Goal: Task Accomplishment & Management: Manage account settings

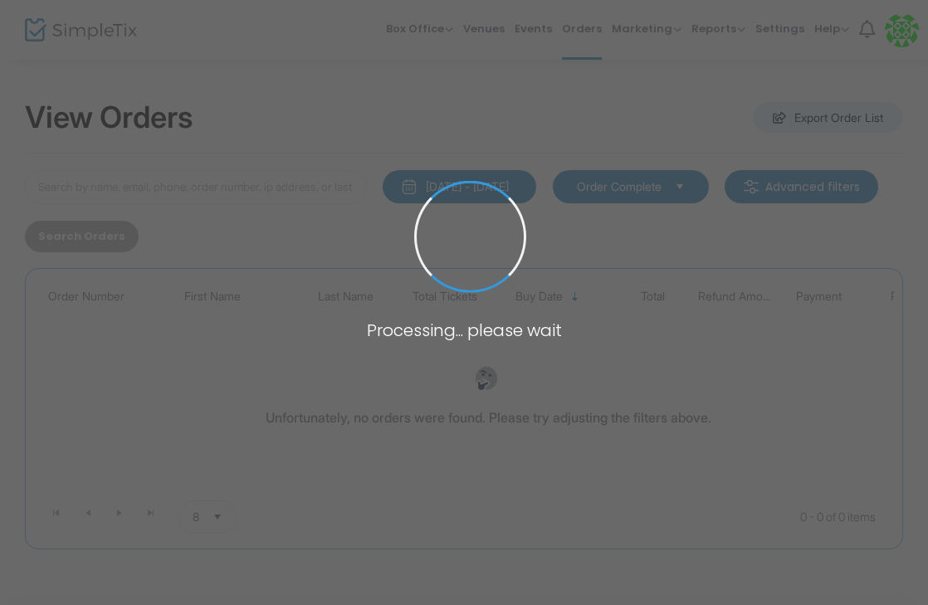
type input "reikus"
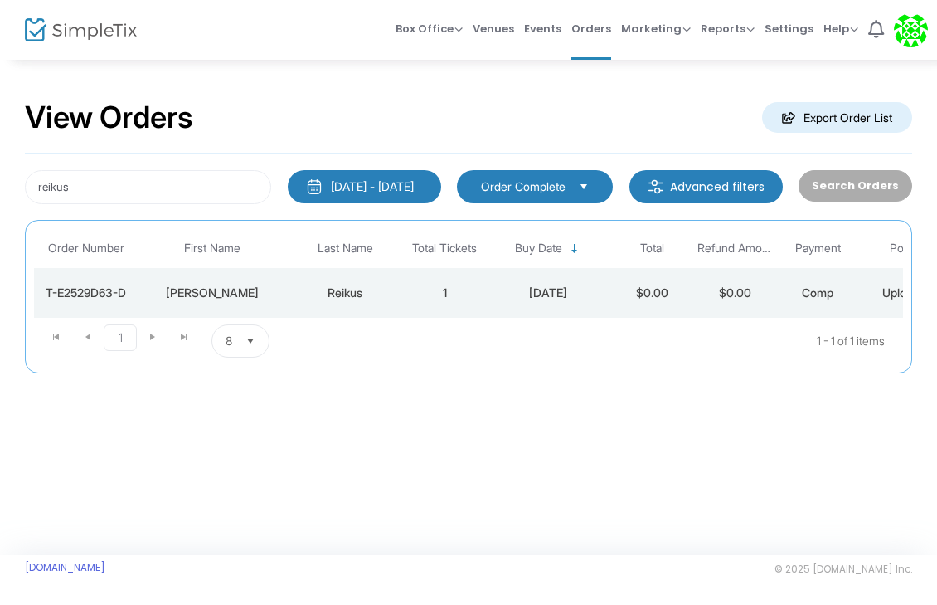
click at [427, 293] on td "1" at bounding box center [444, 293] width 83 height 50
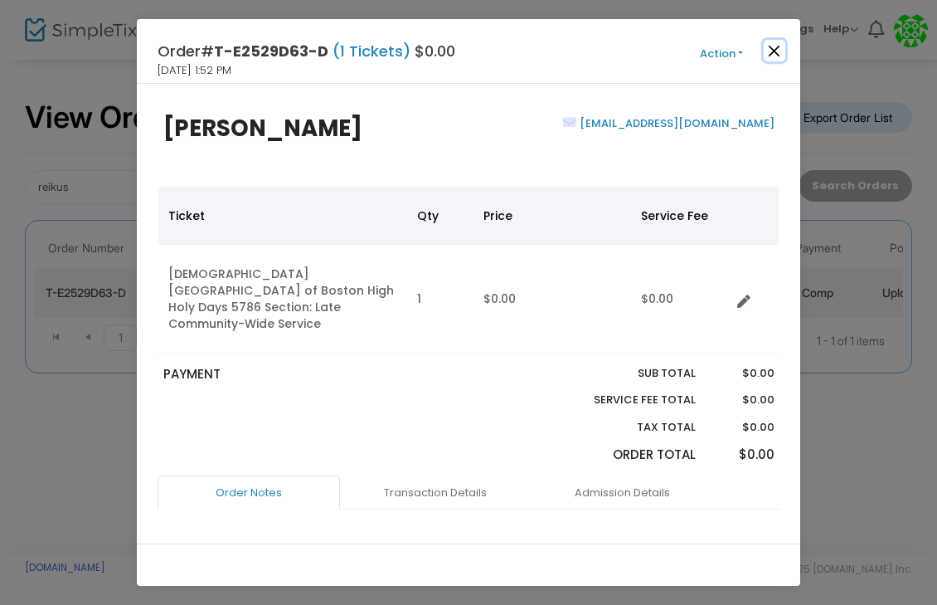
click at [776, 48] on button "Close" at bounding box center [775, 51] width 22 height 22
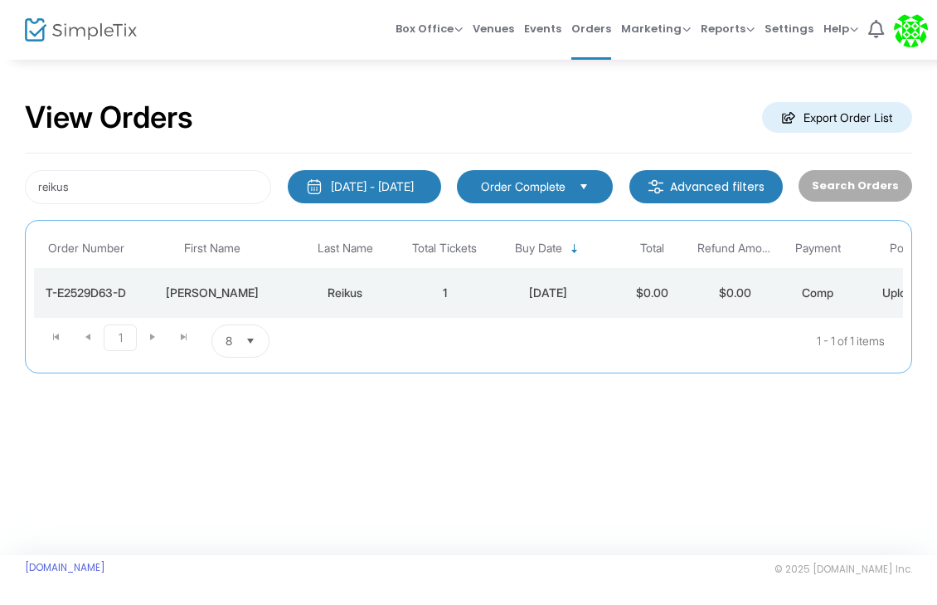
click at [387, 293] on div "Reikus" at bounding box center [345, 293] width 108 height 17
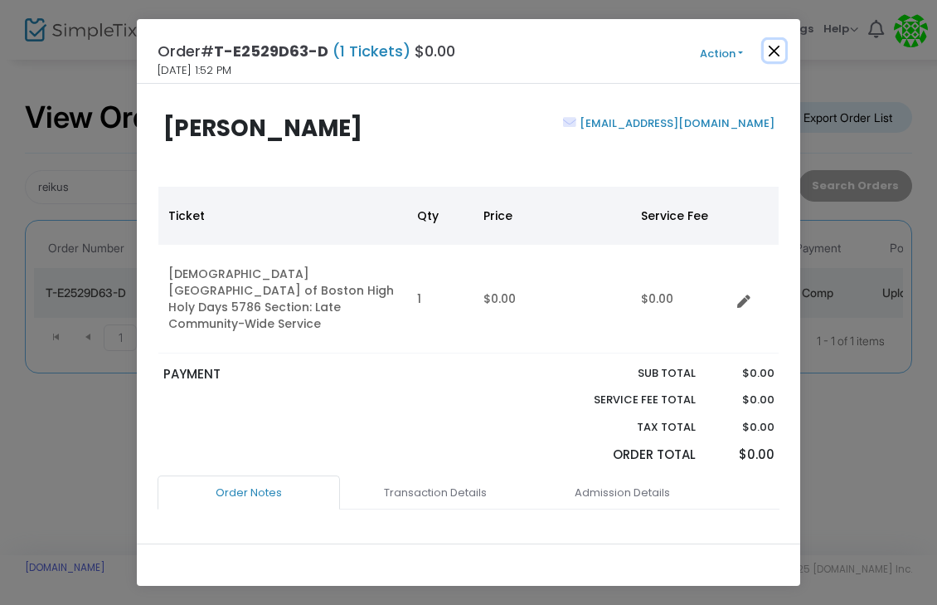
click at [782, 44] on button "Close" at bounding box center [775, 51] width 22 height 22
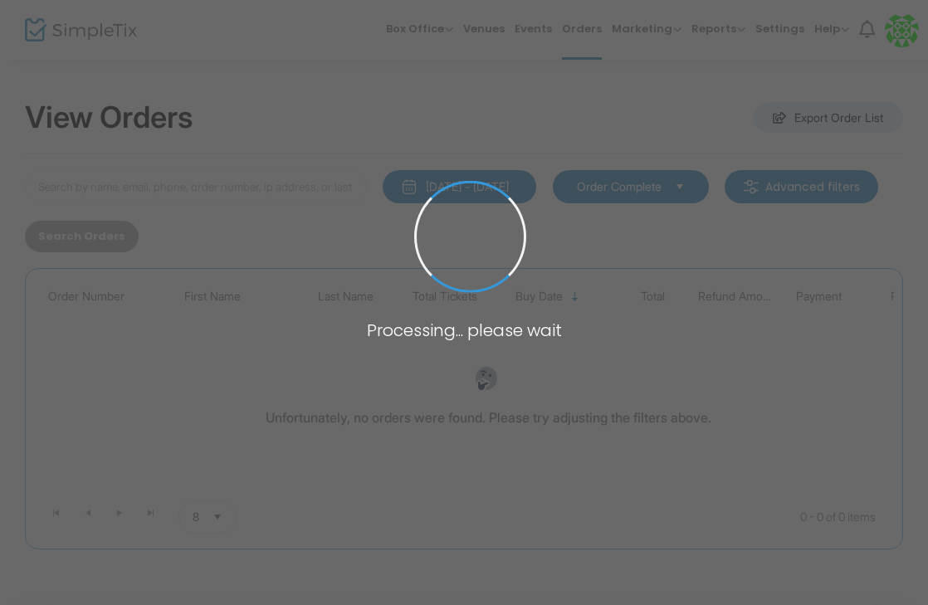
type input "reikus"
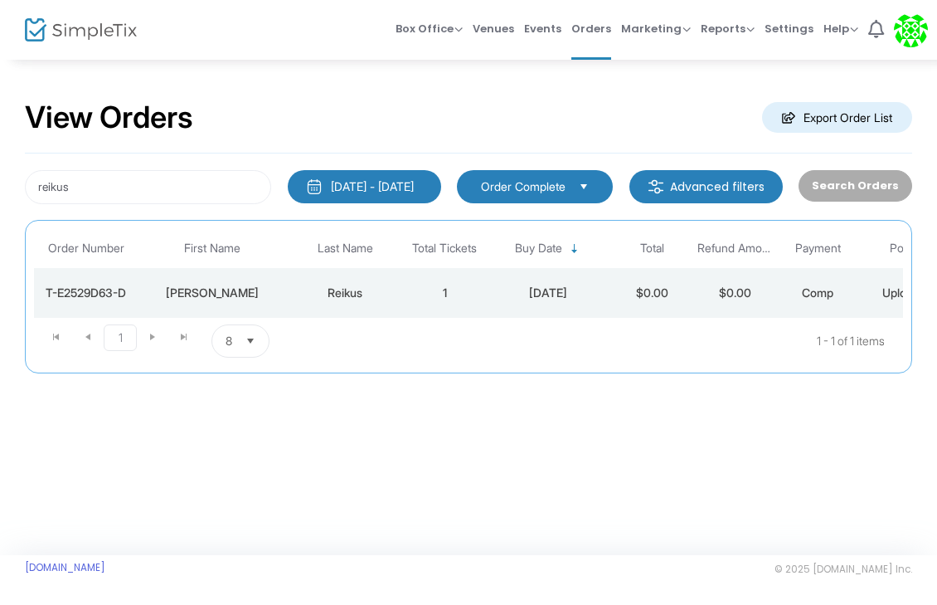
click at [547, 283] on td "[DATE]" at bounding box center [548, 293] width 124 height 50
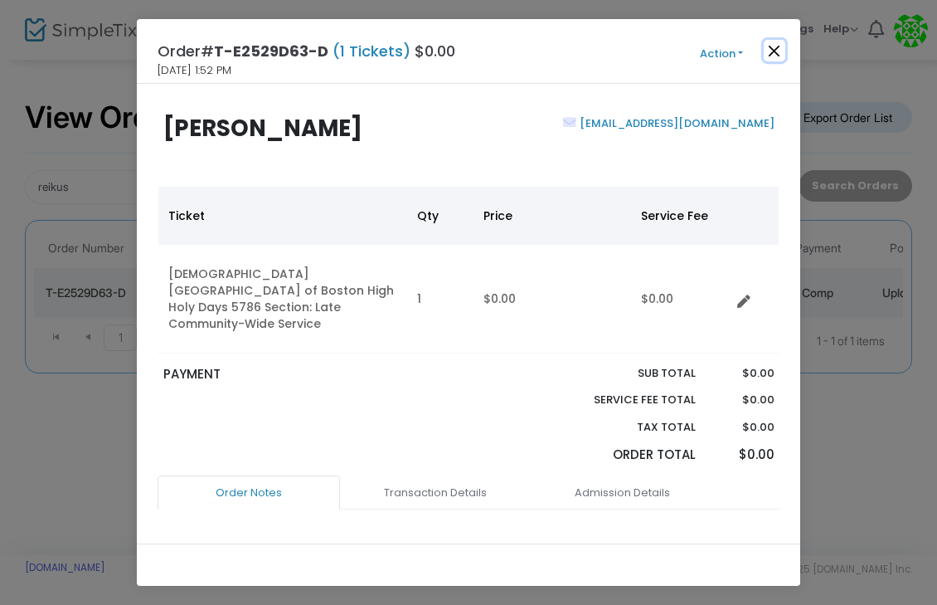
click at [777, 48] on button "Close" at bounding box center [775, 51] width 22 height 22
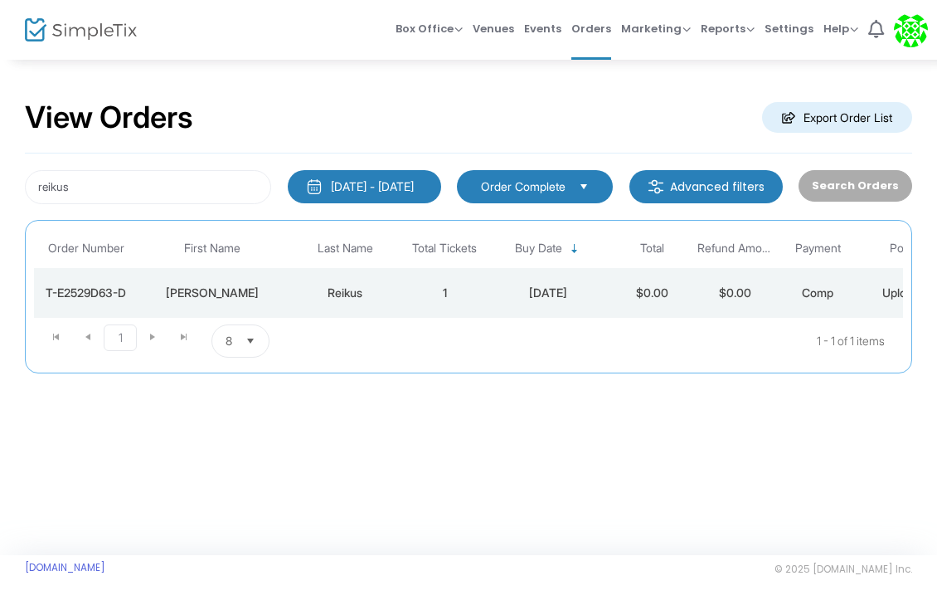
click at [442, 301] on td "1" at bounding box center [444, 293] width 83 height 50
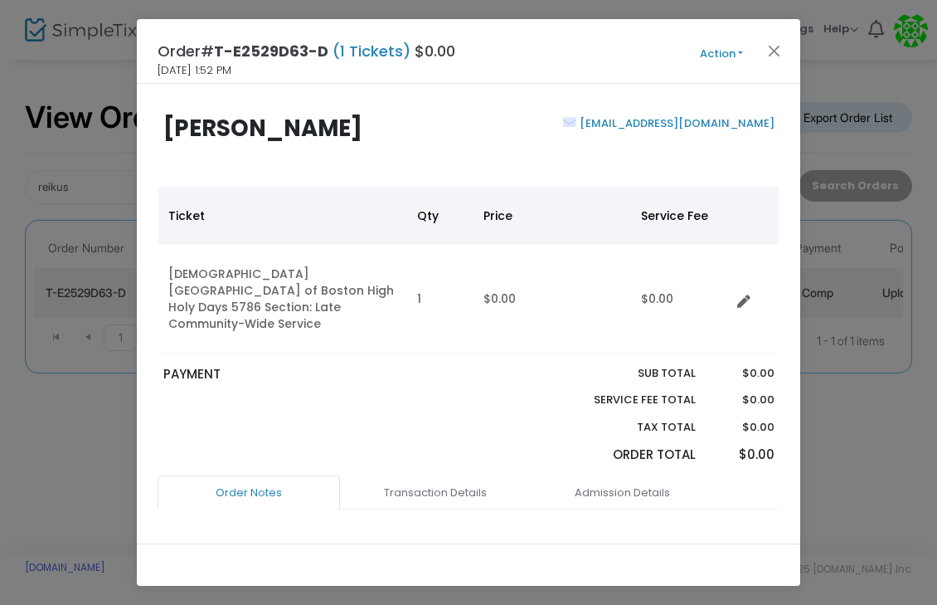
click at [742, 52] on button "Action" at bounding box center [722, 54] width 100 height 18
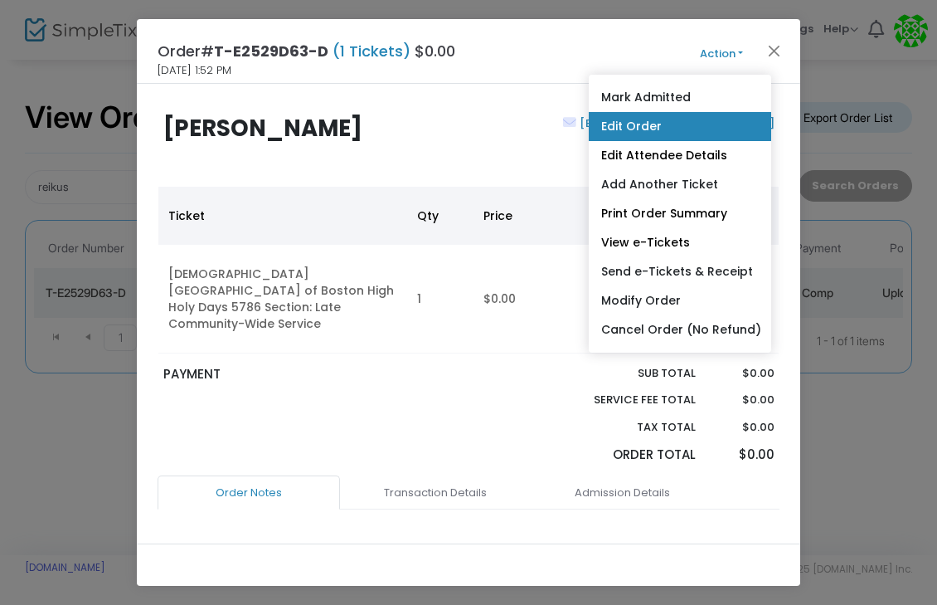
click at [721, 119] on link "Edit Order" at bounding box center [680, 126] width 183 height 29
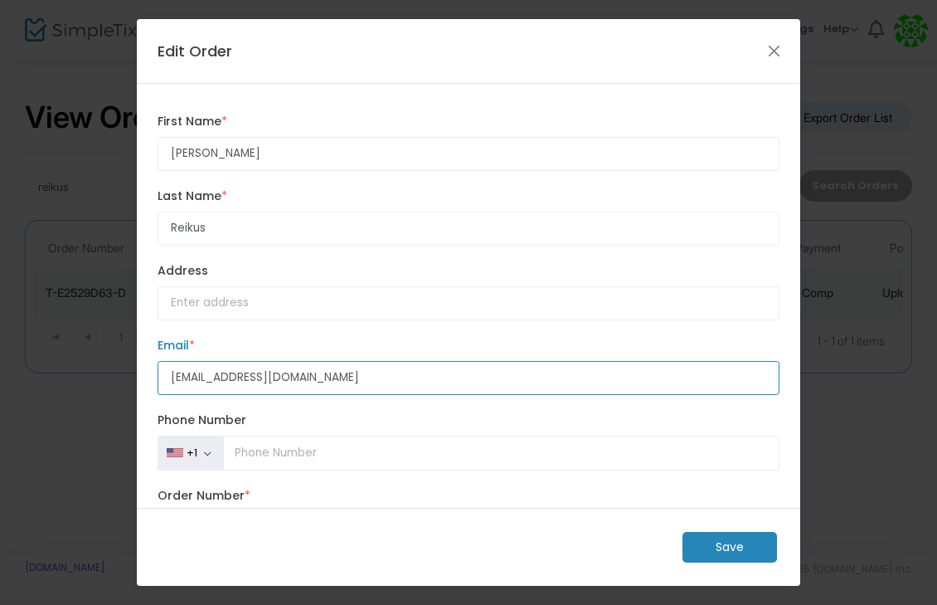
click at [386, 381] on input "[EMAIL_ADDRESS][DOMAIN_NAME]" at bounding box center [469, 378] width 622 height 34
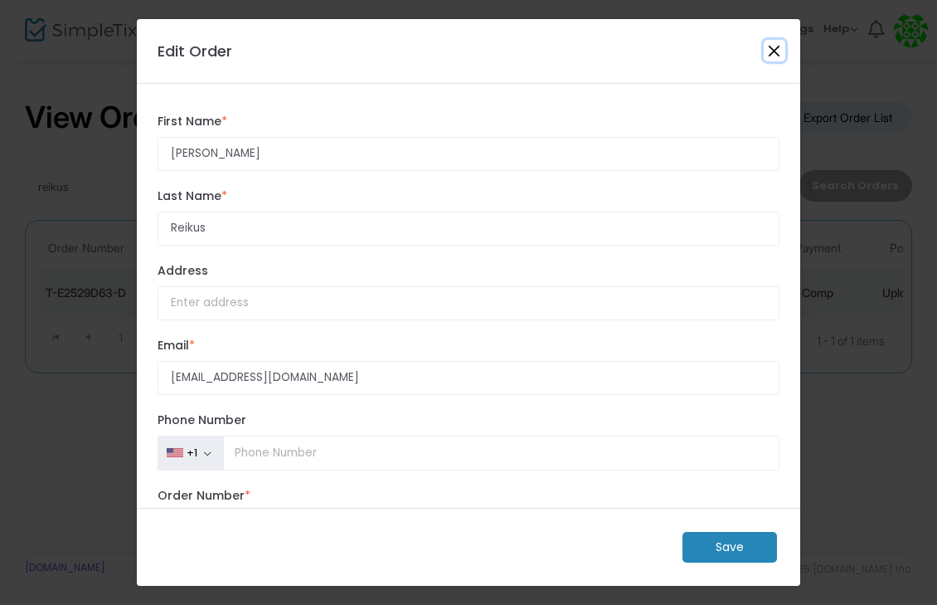
click at [772, 44] on button "Close" at bounding box center [775, 51] width 22 height 22
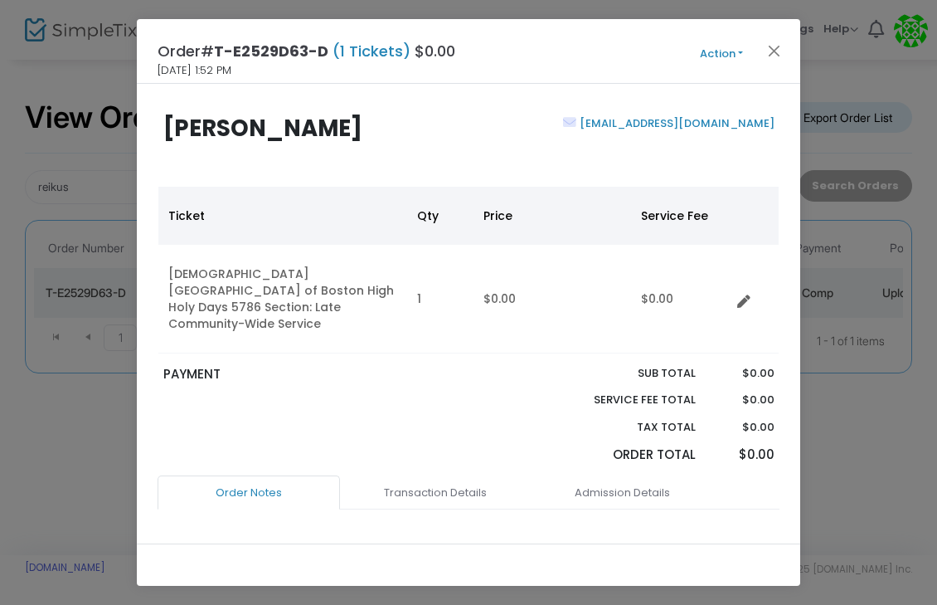
click at [740, 51] on button "Action" at bounding box center [722, 54] width 100 height 18
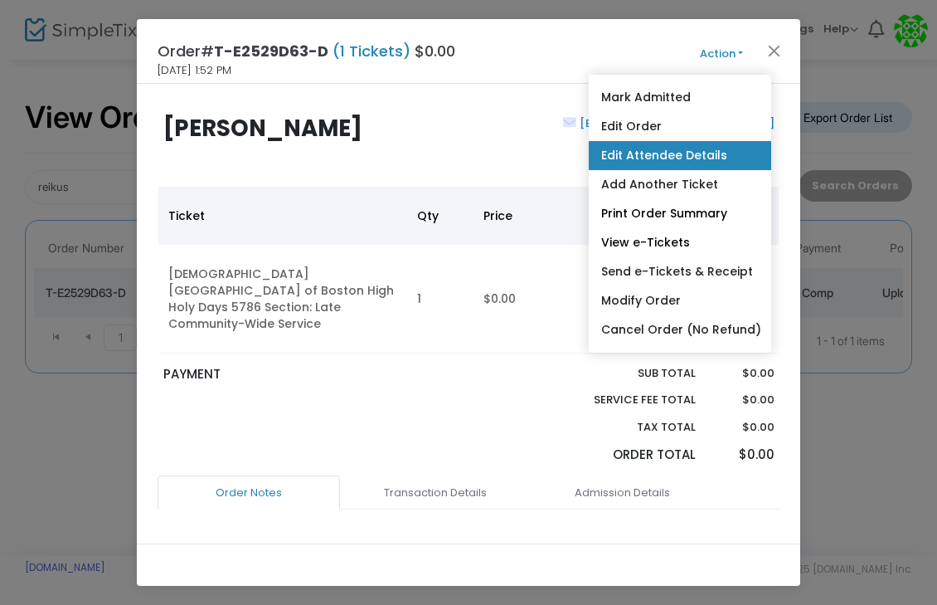
click at [689, 165] on link "Edit Attendee Details" at bounding box center [680, 155] width 183 height 29
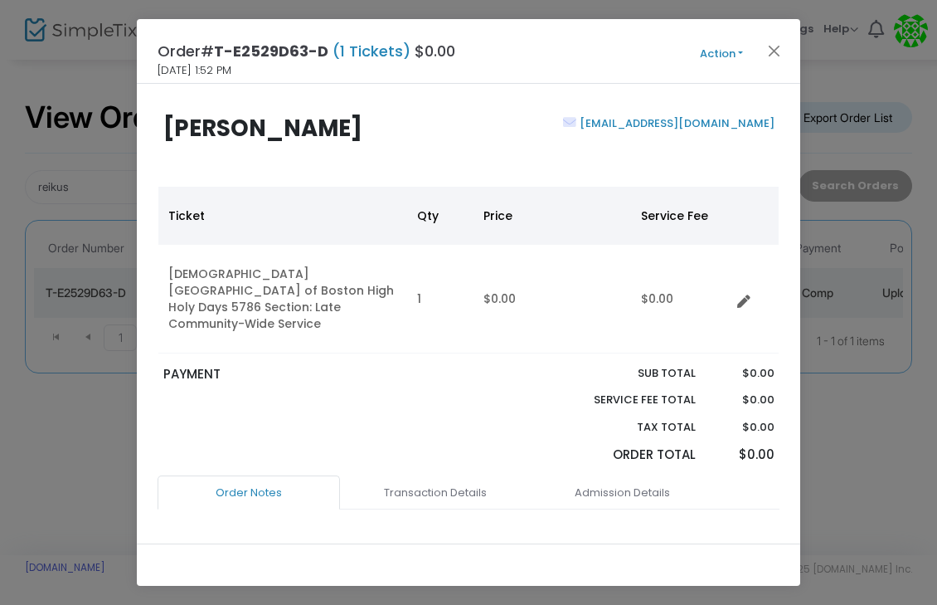
click at [717, 54] on button "Action" at bounding box center [722, 54] width 100 height 18
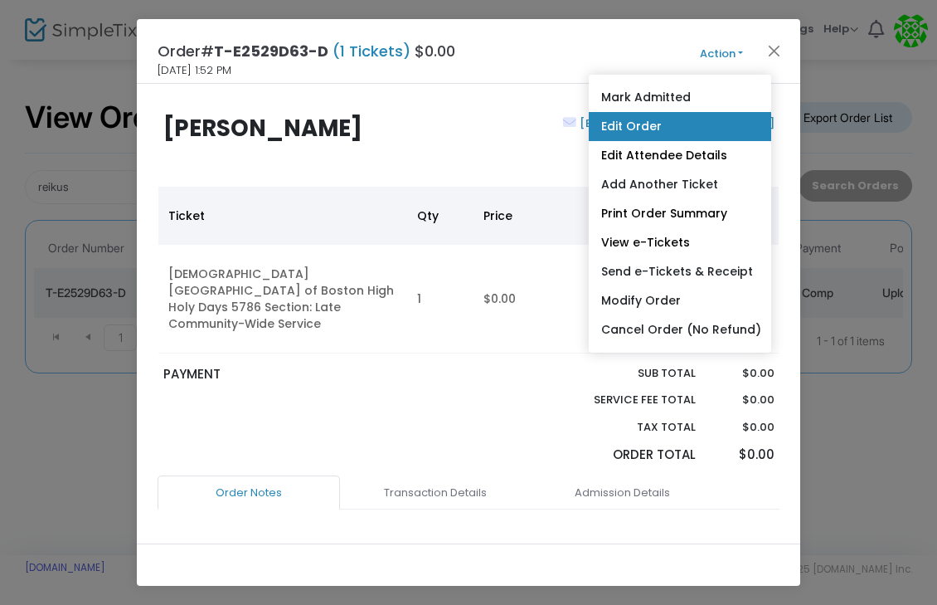
click at [689, 131] on link "Edit Order" at bounding box center [680, 126] width 183 height 29
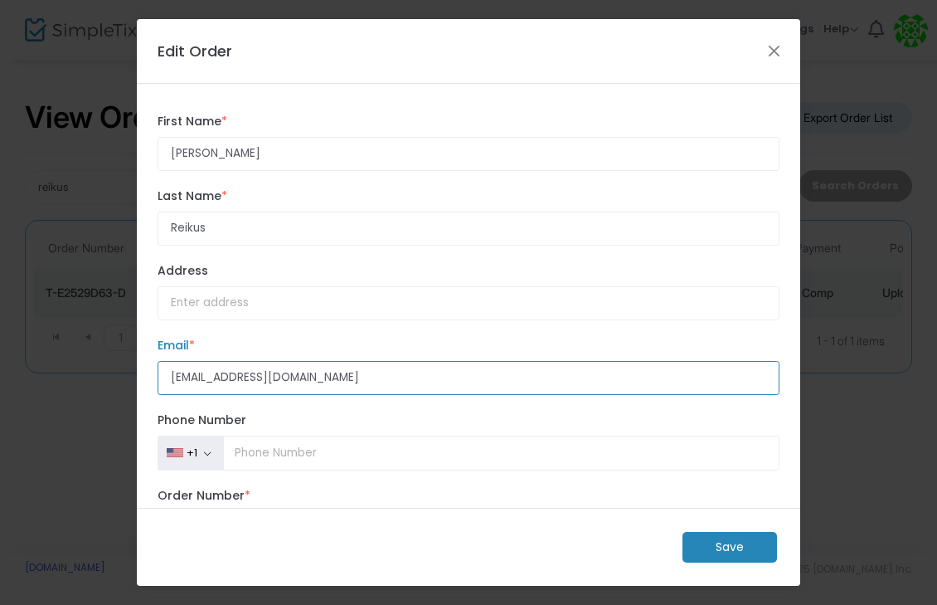
click at [280, 376] on input "[EMAIL_ADDRESS][DOMAIN_NAME]" at bounding box center [469, 378] width 622 height 34
click at [209, 377] on input "[EMAIL_ADDRESS][DOMAIN_NAME]" at bounding box center [469, 378] width 622 height 34
click at [197, 377] on input "[EMAIL_ADDRESS][DOMAIN_NAME]" at bounding box center [469, 378] width 622 height 34
type input "[EMAIL_ADDRESS][DOMAIN_NAME]"
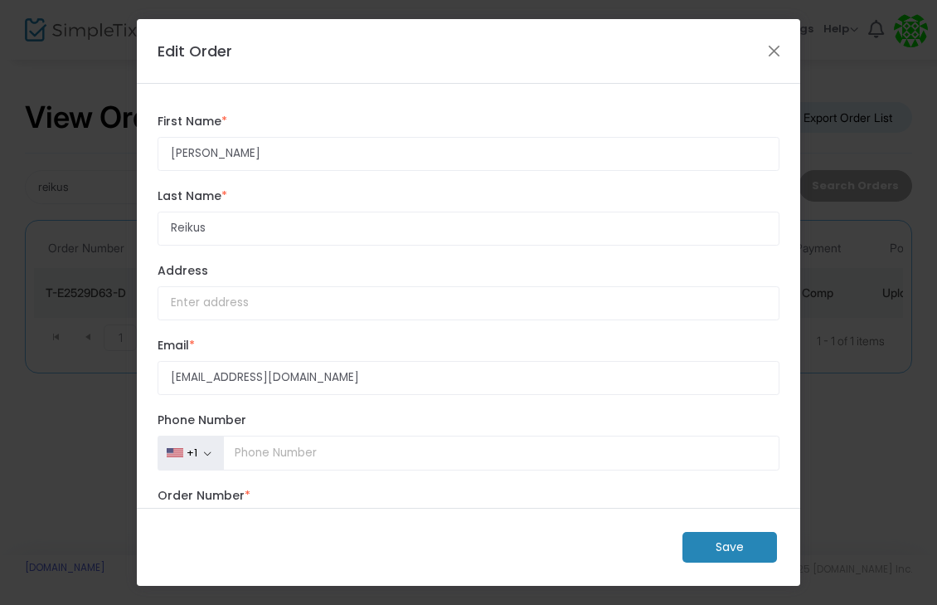
click at [411, 407] on div "+1 [GEOGRAPHIC_DATA] +1 [GEOGRAPHIC_DATA] +44 [GEOGRAPHIC_DATA] +93 [GEOGRAPHIC…" at bounding box center [468, 440] width 639 height 75
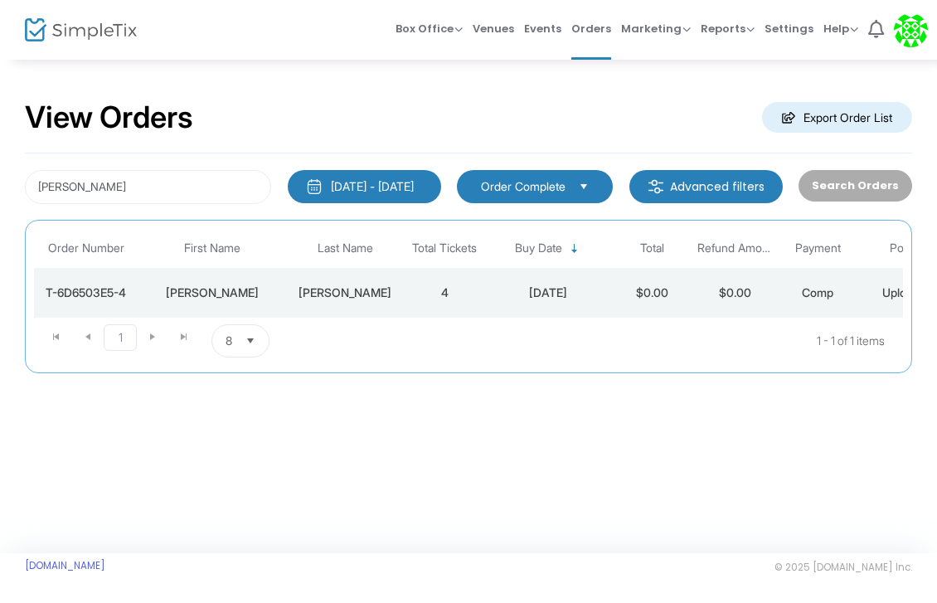
click at [640, 295] on td "$0.00" at bounding box center [652, 293] width 83 height 50
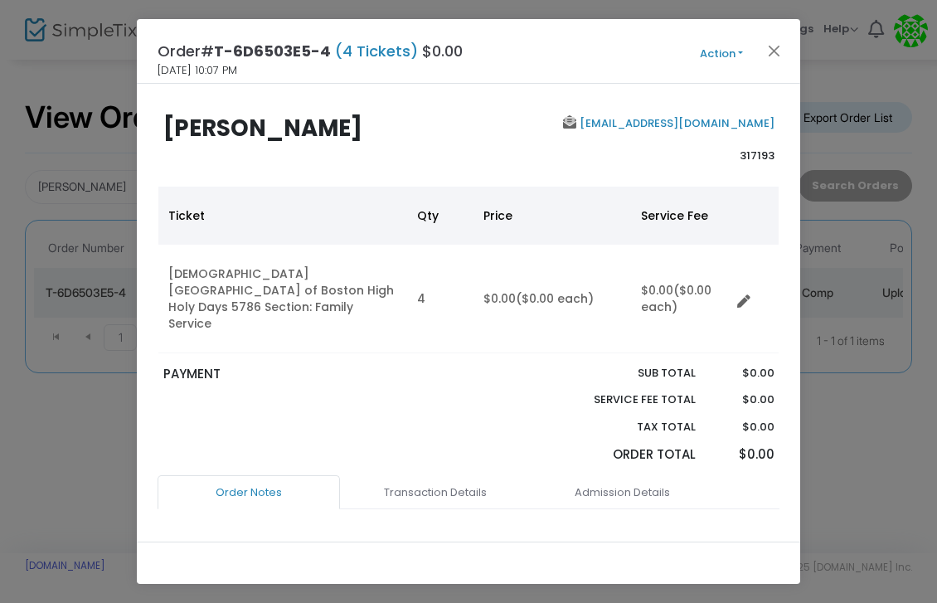
click at [736, 51] on button "Action" at bounding box center [722, 54] width 100 height 18
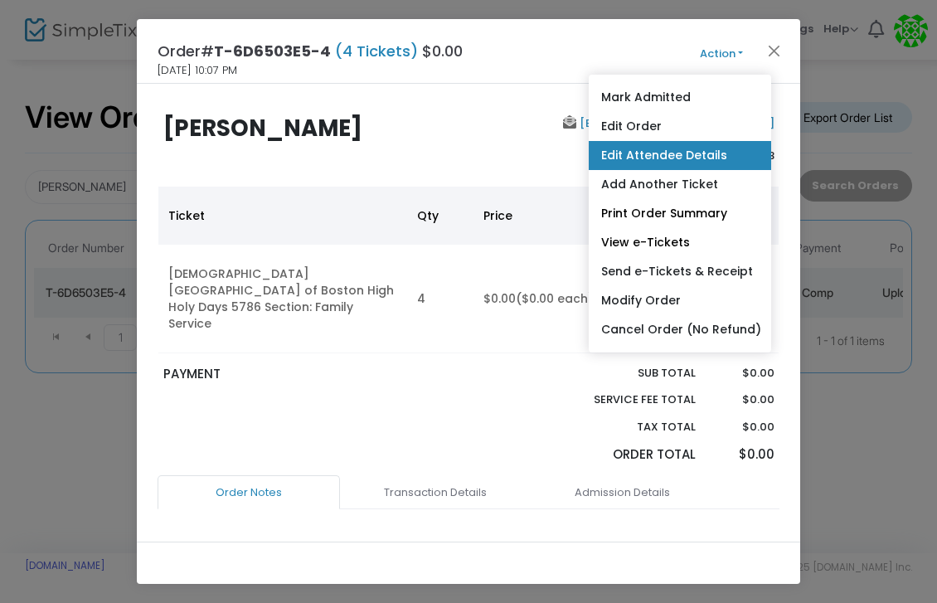
click at [718, 149] on link "Edit Attendee Details" at bounding box center [680, 155] width 183 height 29
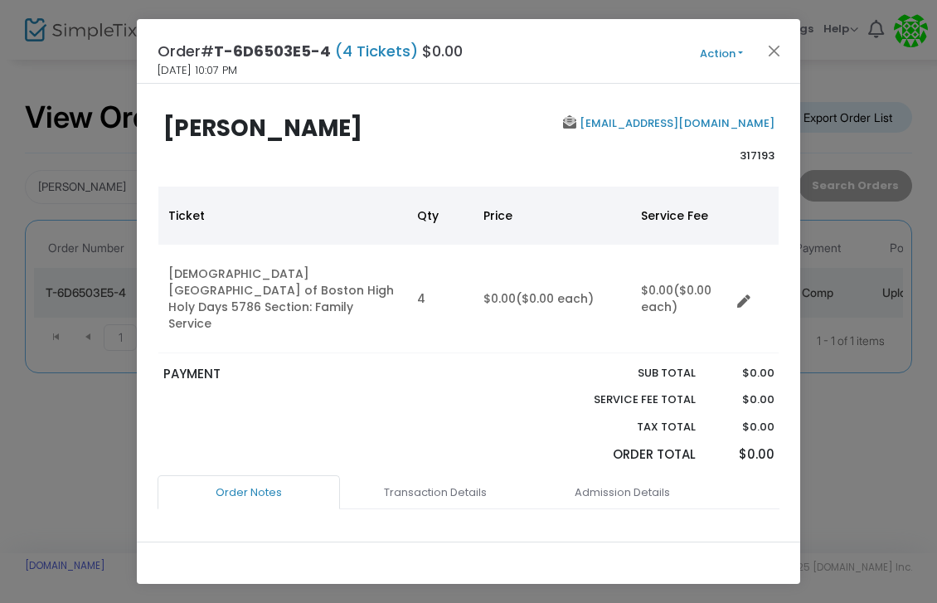
click at [738, 55] on button "Action" at bounding box center [722, 54] width 100 height 18
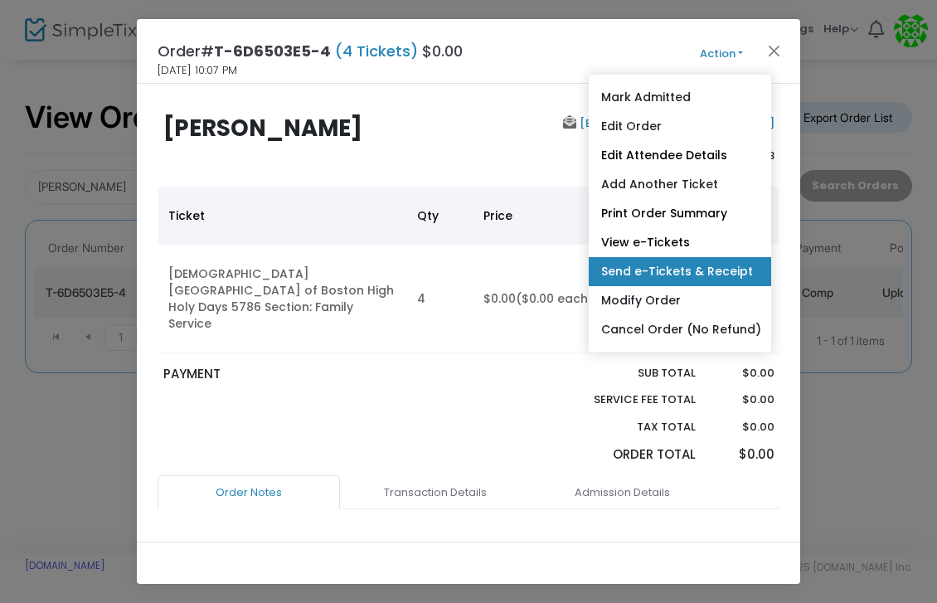
click at [691, 261] on link "Send e-Tickets & Receipt" at bounding box center [680, 271] width 183 height 29
type input "amderris@gmail.com"
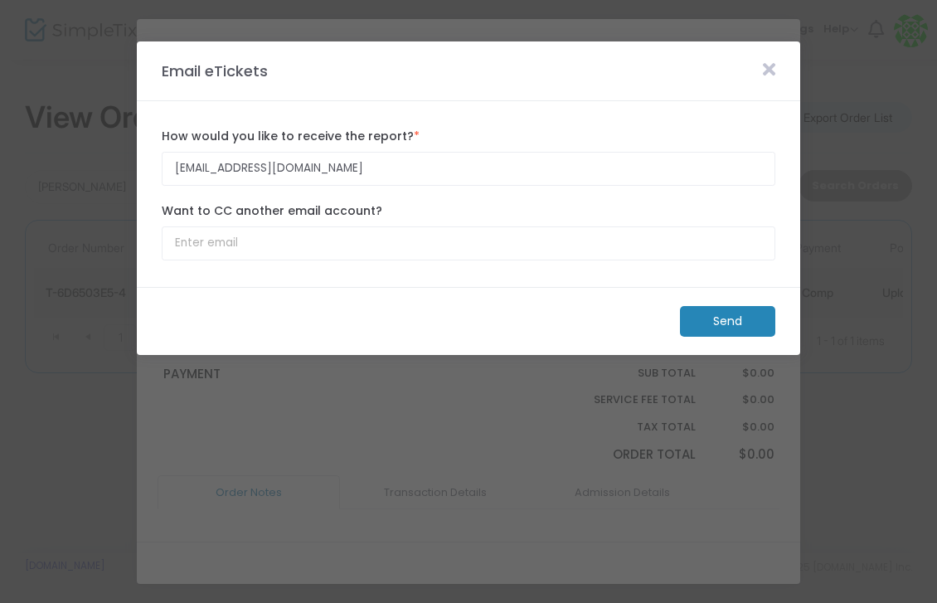
click at [708, 316] on m-button "Send" at bounding box center [727, 321] width 95 height 31
